Goal: Transaction & Acquisition: Purchase product/service

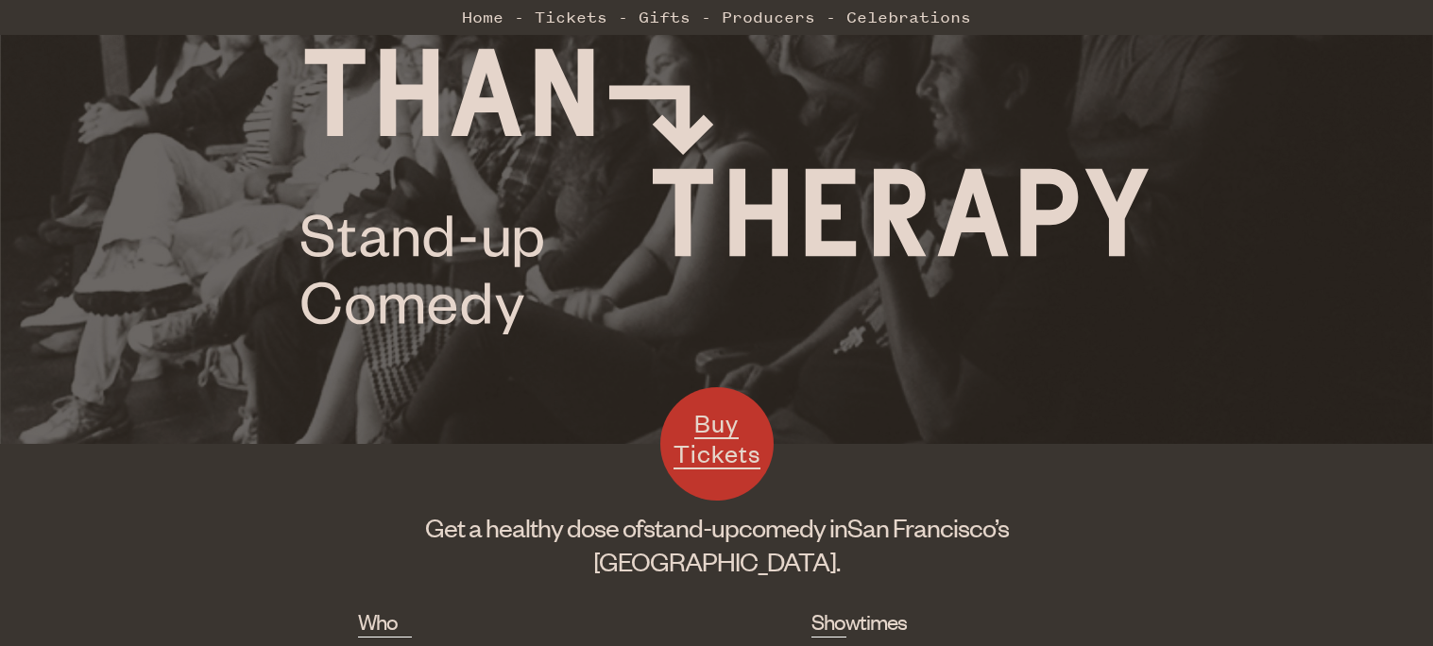
scroll to position [244, 0]
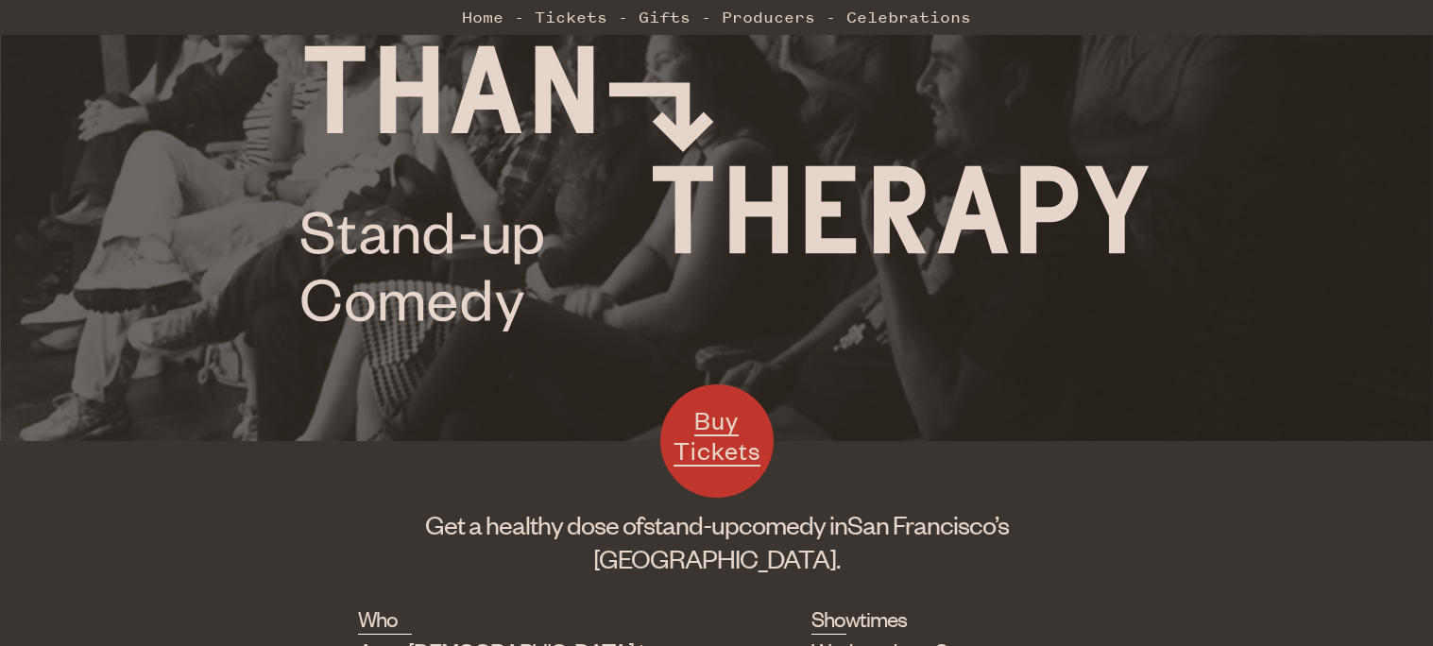
click at [735, 452] on span "Buy Tickets" at bounding box center [717, 434] width 87 height 61
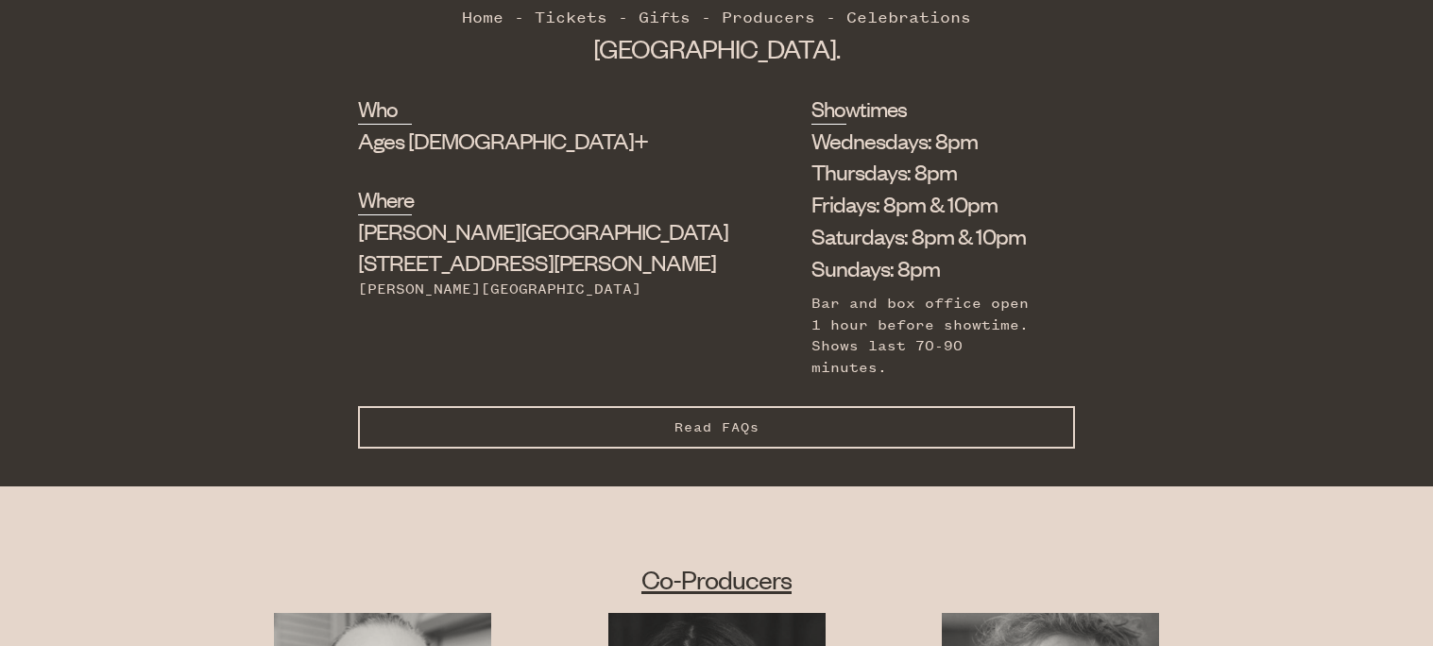
scroll to position [755, 0]
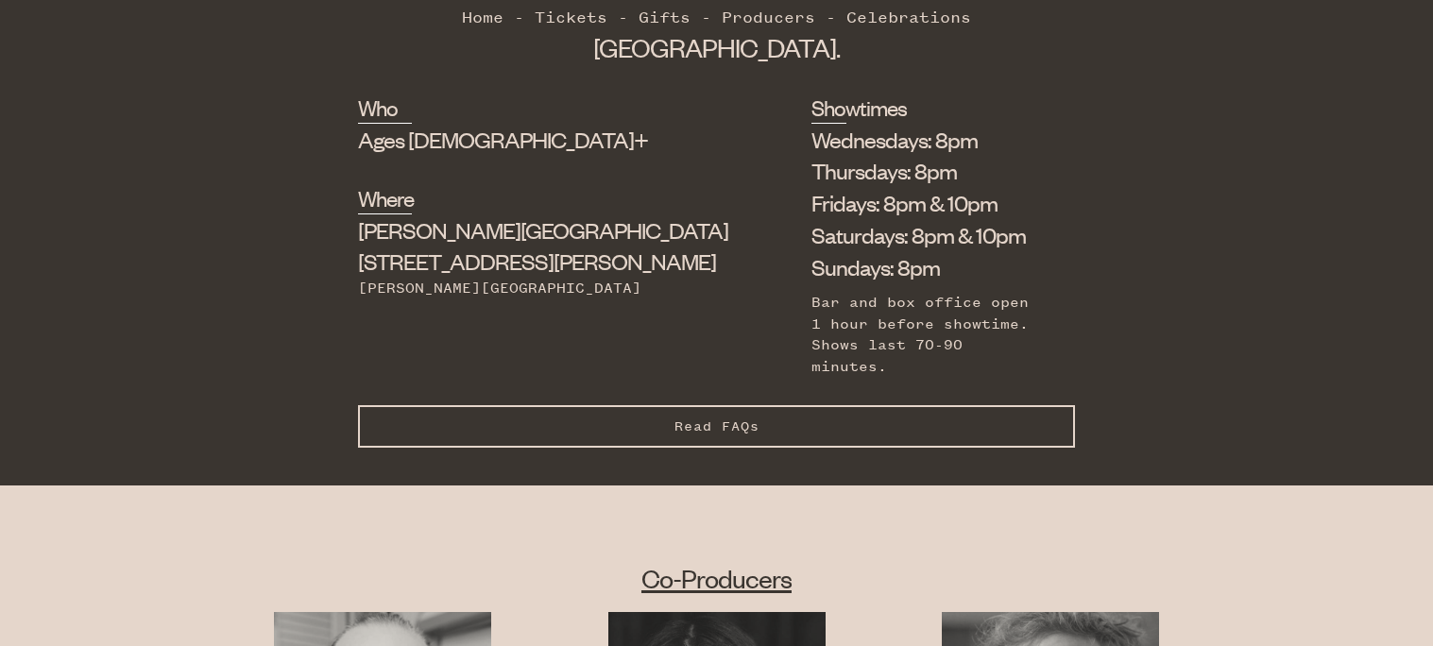
click at [769, 405] on button "Read FAQs Hide FAQs" at bounding box center [716, 426] width 717 height 43
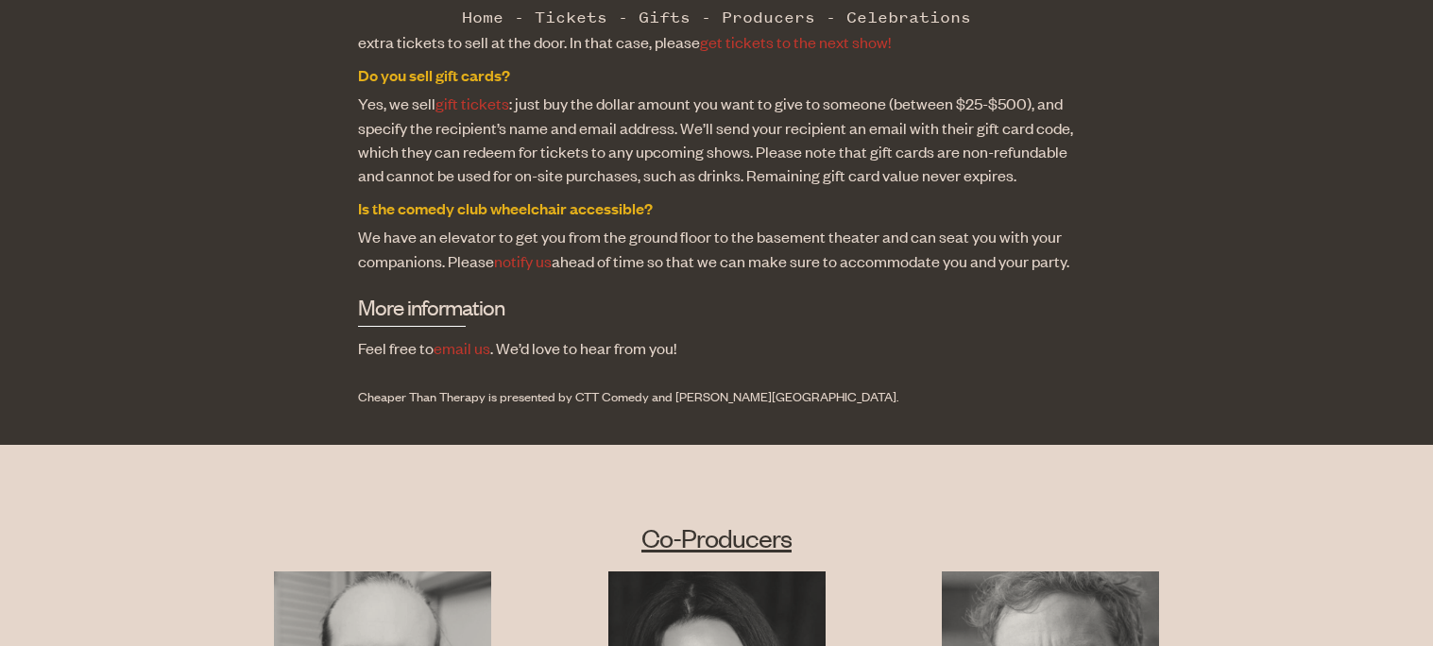
scroll to position [2024, 0]
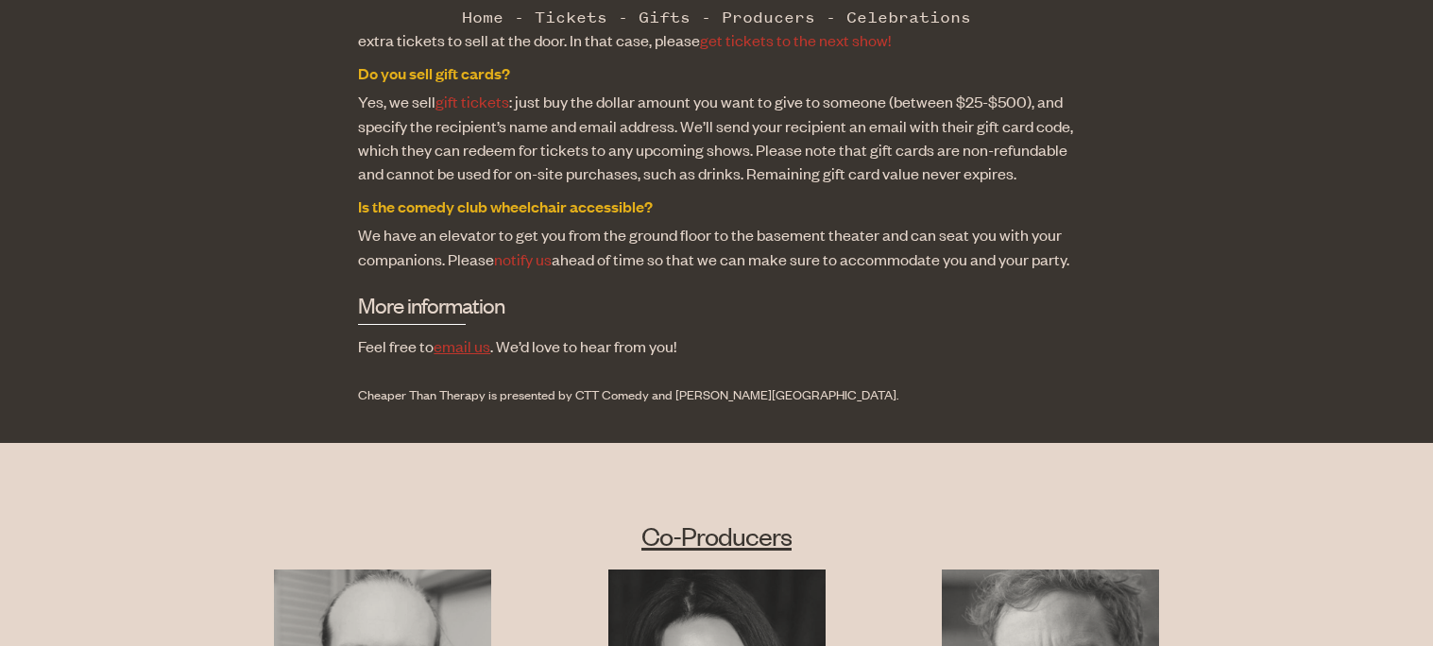
click at [470, 335] on link "email us" at bounding box center [462, 345] width 57 height 21
